Goal: Find specific page/section: Find specific page/section

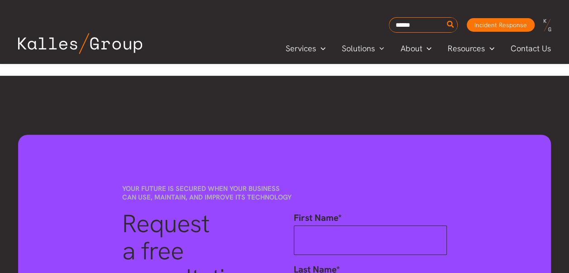
scroll to position [142, 0]
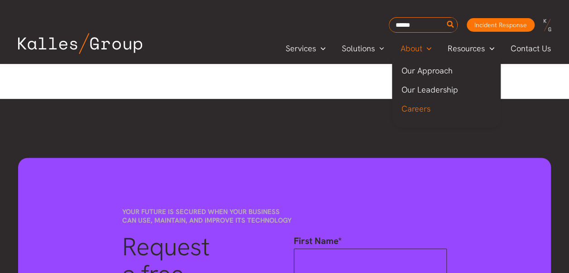
click at [419, 107] on span "Careers" at bounding box center [415, 108] width 29 height 10
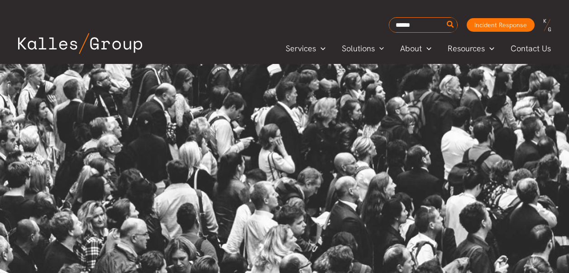
scroll to position [2317, 0]
